Goal: Transaction & Acquisition: Purchase product/service

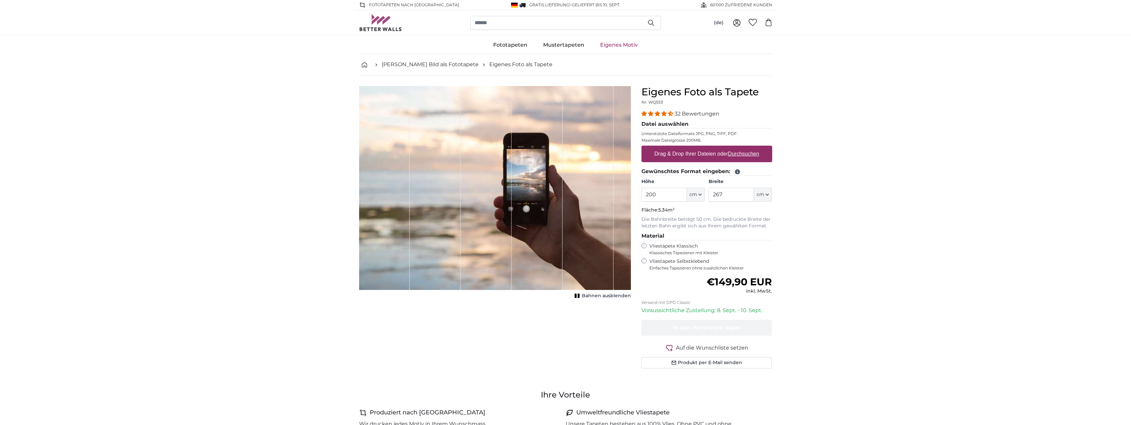
click at [648, 193] on input "200" at bounding box center [663, 195] width 45 height 14
type input "300"
drag, startPoint x: 725, startPoint y: 196, endPoint x: 709, endPoint y: 196, distance: 16.2
click at [709, 196] on input "267" at bounding box center [731, 195] width 45 height 14
type input "600"
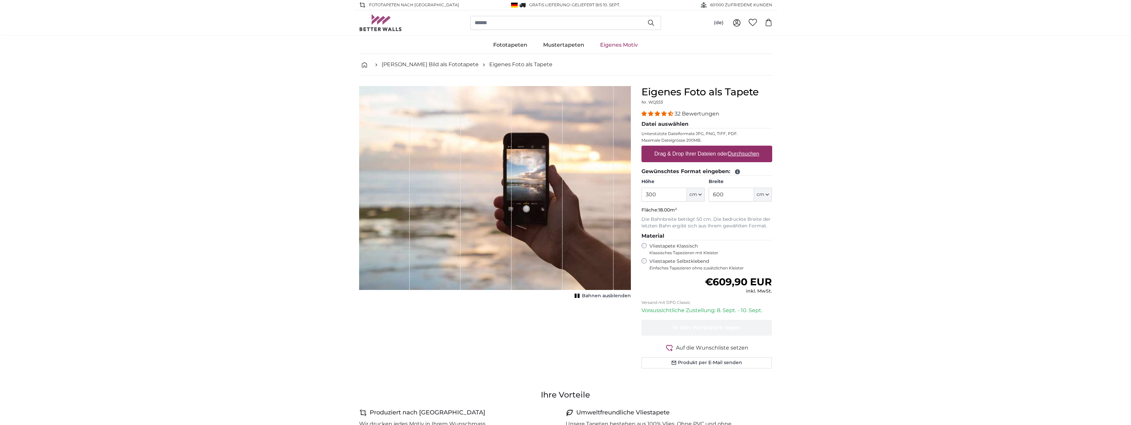
click at [686, 152] on label "Drag & Drop Ihrer Dateien oder Durchsuchen" at bounding box center [707, 153] width 110 height 13
click at [686, 148] on input "Drag & Drop Ihrer Dateien oder Durchsuchen" at bounding box center [706, 147] width 131 height 2
type input "**********"
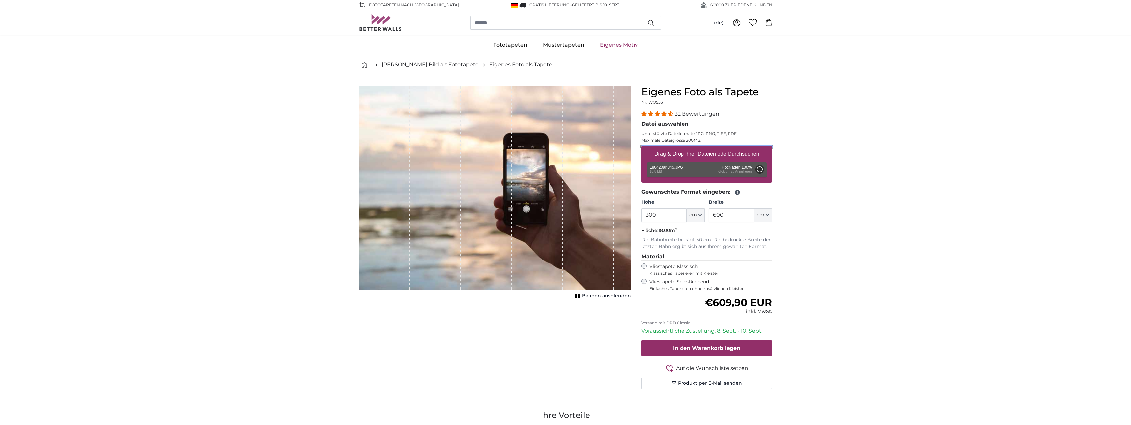
type input "200"
type input "300"
